Goal: Task Accomplishment & Management: Manage account settings

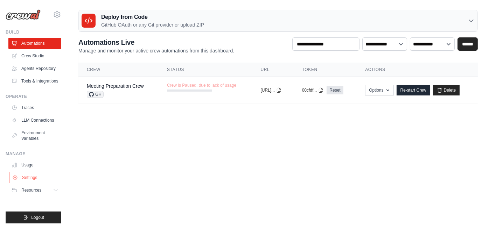
click at [32, 176] on link "Settings" at bounding box center [35, 177] width 53 height 11
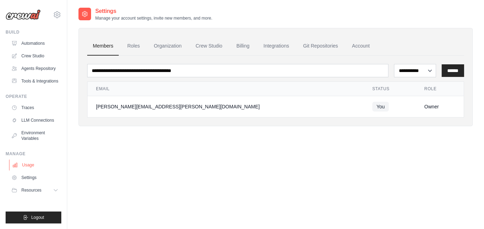
click at [32, 169] on link "Usage" at bounding box center [35, 165] width 53 height 11
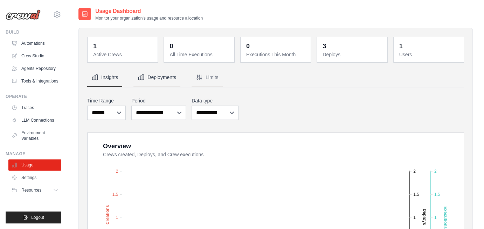
click at [154, 78] on button "Deployments" at bounding box center [156, 77] width 47 height 19
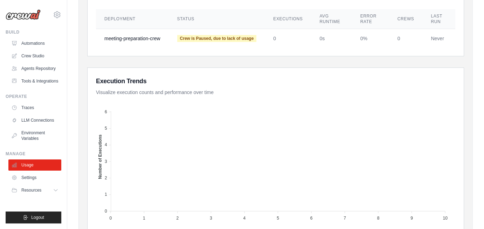
scroll to position [140, 0]
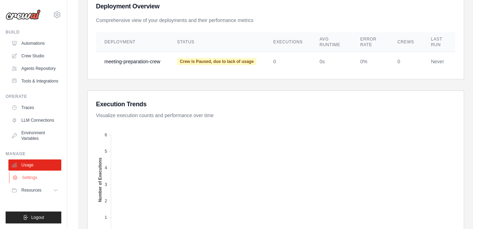
click at [24, 181] on link "Settings" at bounding box center [35, 177] width 53 height 11
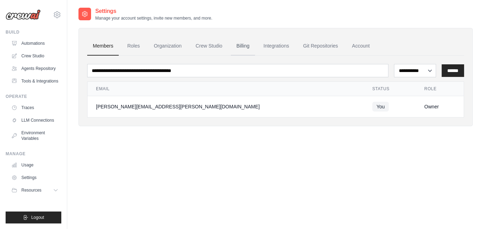
click at [246, 46] on link "Billing" at bounding box center [243, 46] width 24 height 19
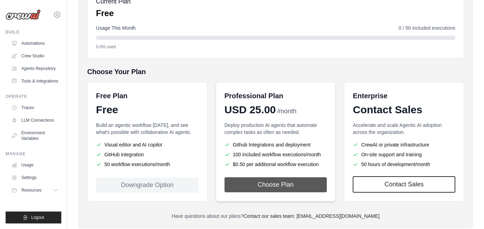
scroll to position [109, 0]
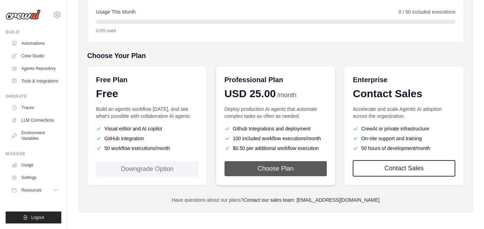
click at [275, 165] on button "Choose Plan" at bounding box center [275, 168] width 103 height 15
